Goal: Task Accomplishment & Management: Use online tool/utility

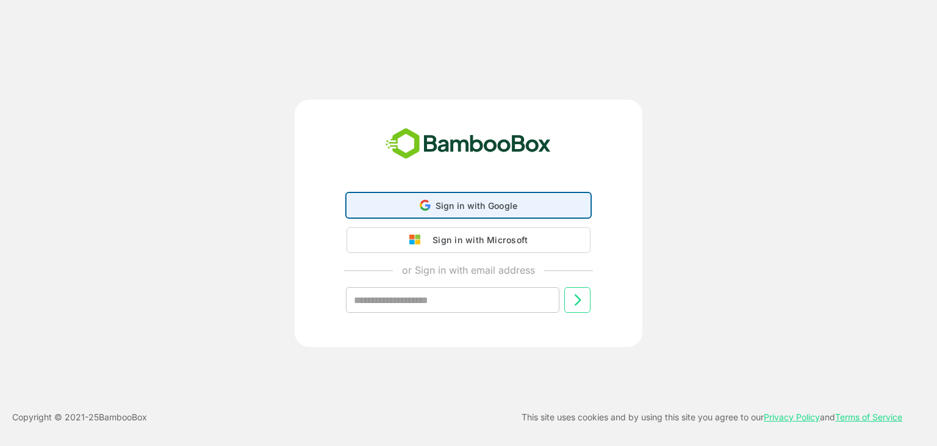
click at [541, 206] on div "Sign in with Google Sign in with Google. Opens in new tab" at bounding box center [469, 204] width 228 height 23
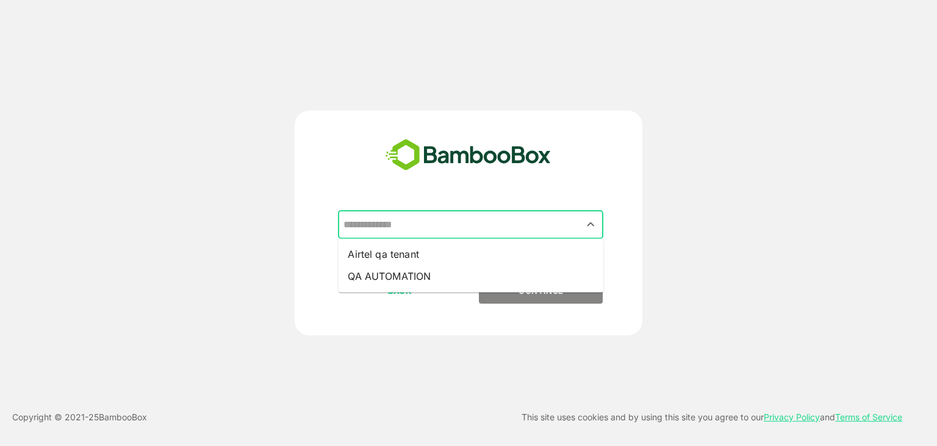
drag, startPoint x: 517, startPoint y: 235, endPoint x: 521, endPoint y: 223, distance: 12.9
click at [521, 223] on input "text" at bounding box center [471, 224] width 261 height 23
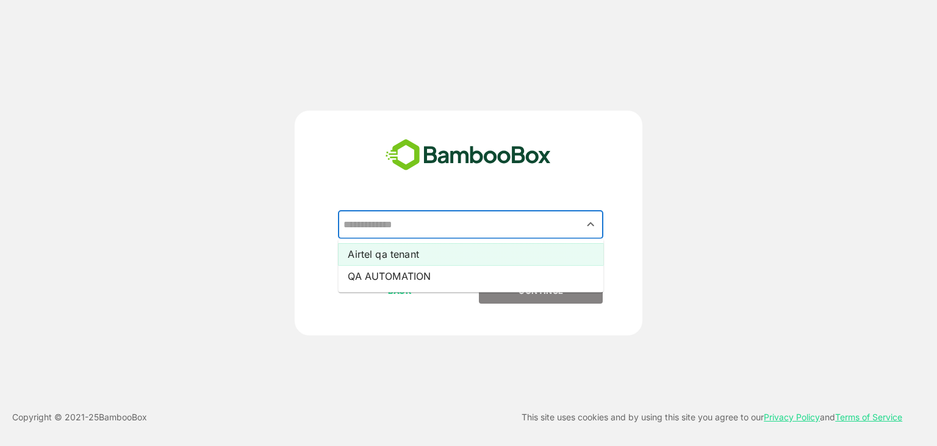
click at [518, 250] on li "Airtel qa tenant" at bounding box center [471, 254] width 266 height 22
type input "**********"
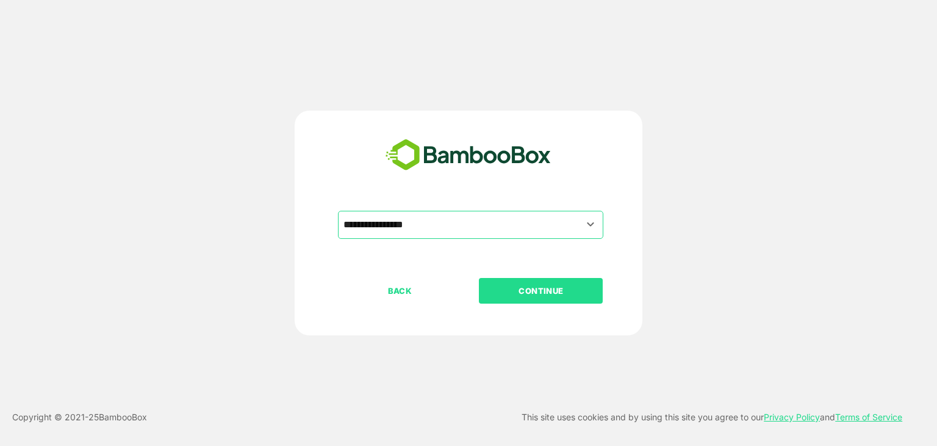
click at [525, 295] on p "CONTINUE" at bounding box center [541, 290] width 122 height 13
click at [553, 289] on p "CONTINUE" at bounding box center [541, 290] width 122 height 13
